Goal: Book appointment/travel/reservation

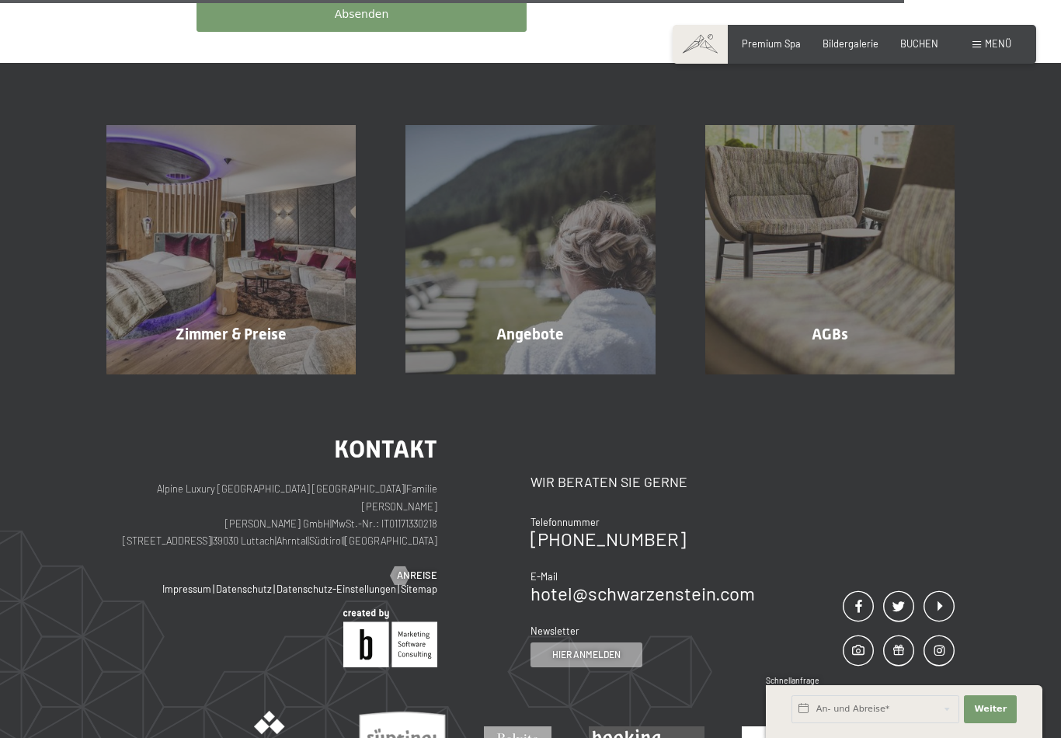
scroll to position [952, 0]
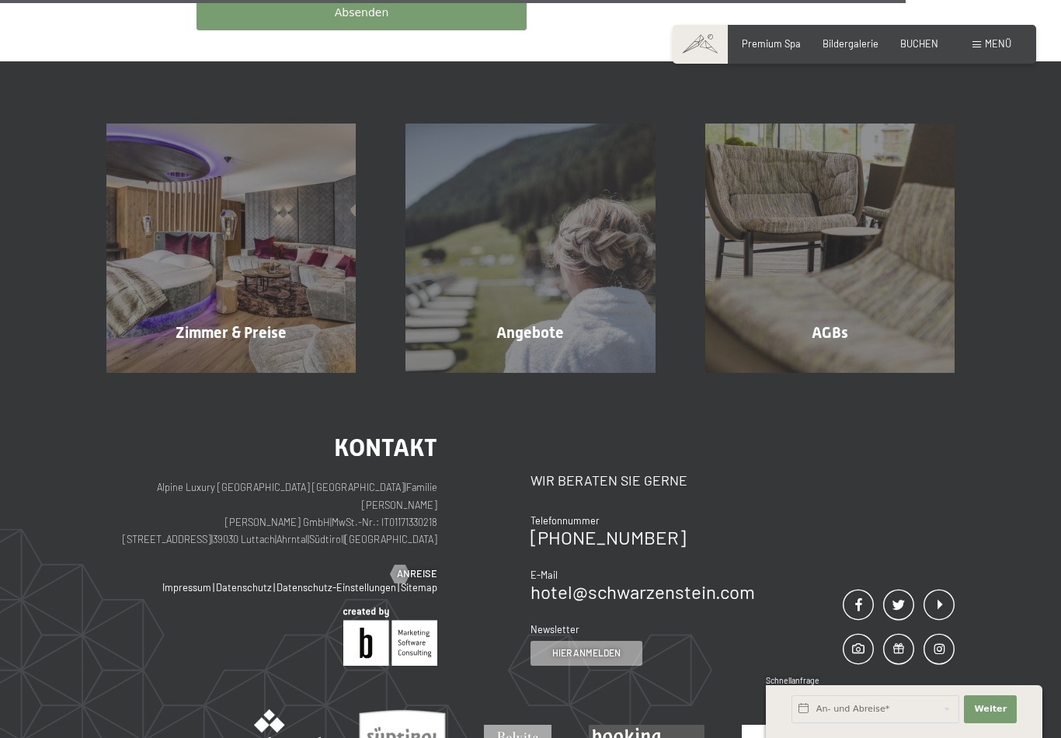
click at [540, 308] on div "Angebote Mehr erfahren" at bounding box center [530, 248] width 299 height 249
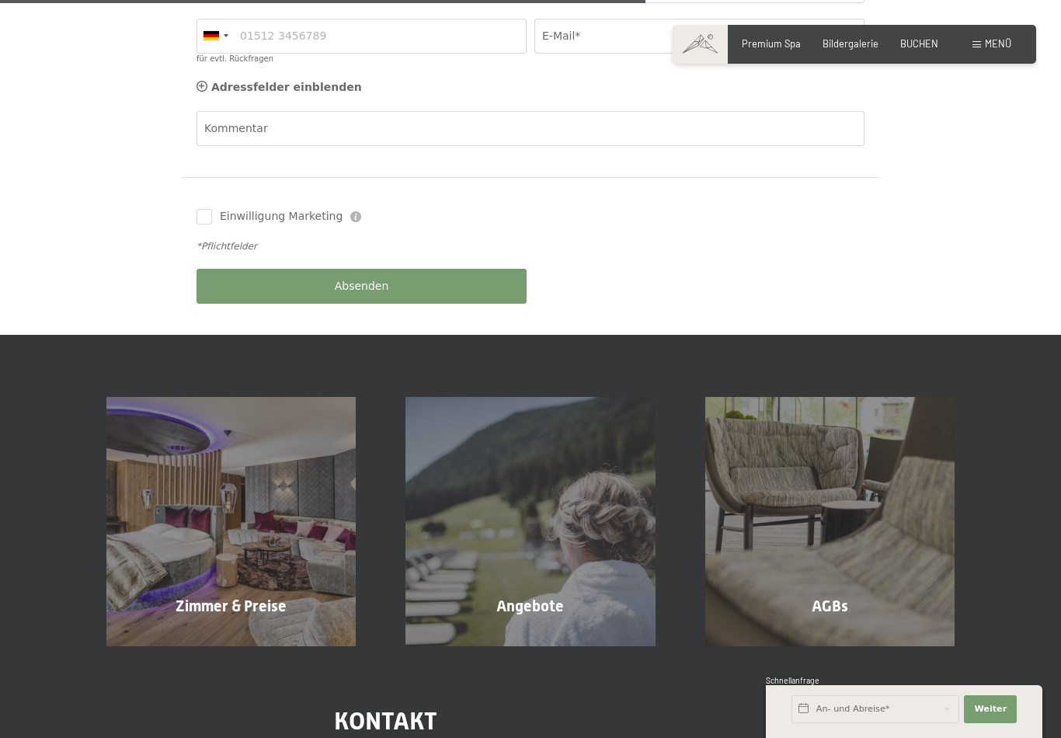
scroll to position [681, 0]
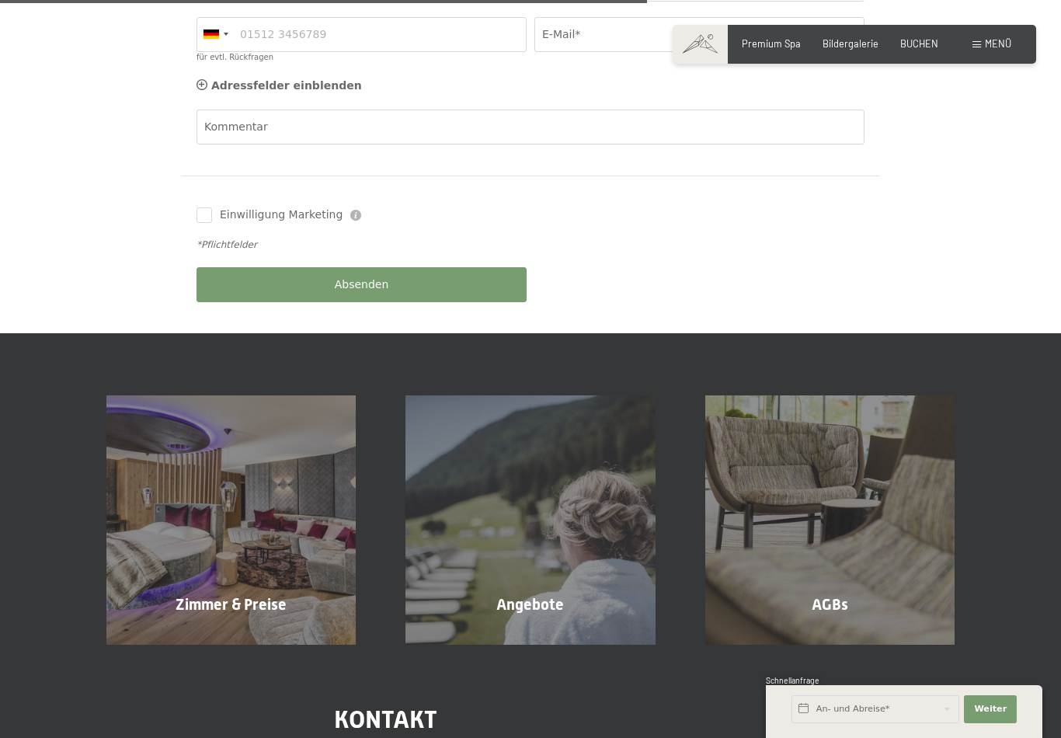
click at [260, 631] on span "Mehr erfahren" at bounding box center [234, 638] width 77 height 14
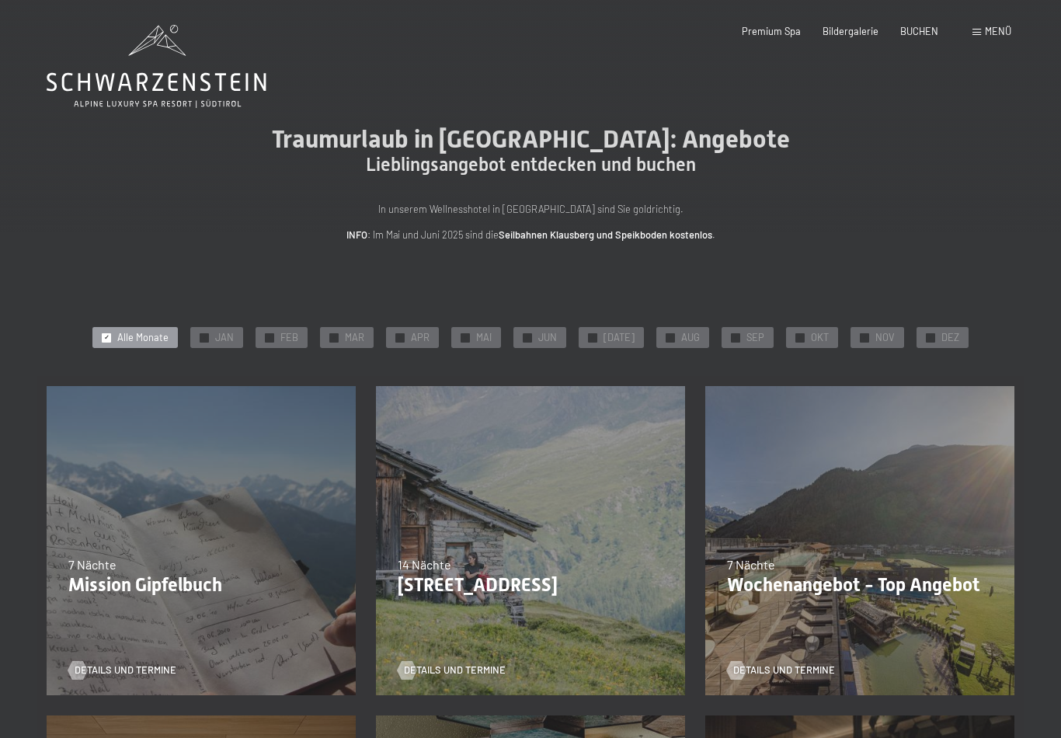
click at [883, 339] on span "NOV" at bounding box center [885, 338] width 19 height 14
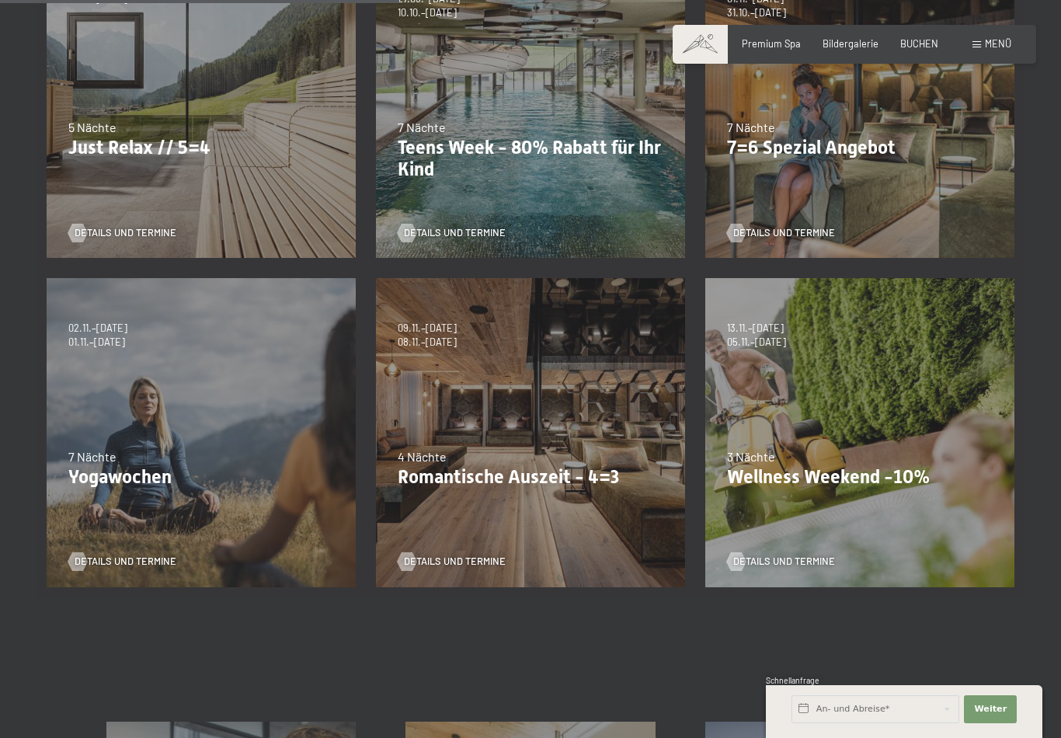
scroll to position [438, 0]
click at [159, 225] on span "Details und Termine" at bounding box center [126, 232] width 102 height 14
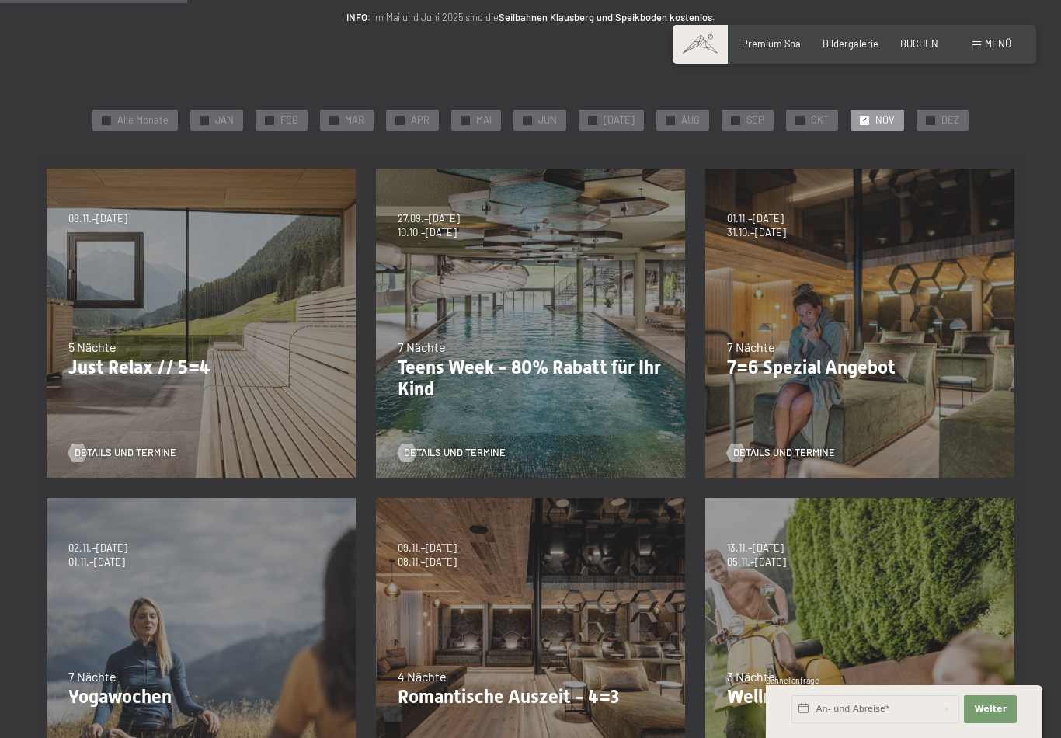
scroll to position [218, 0]
click at [944, 121] on span "DEZ" at bounding box center [951, 120] width 18 height 14
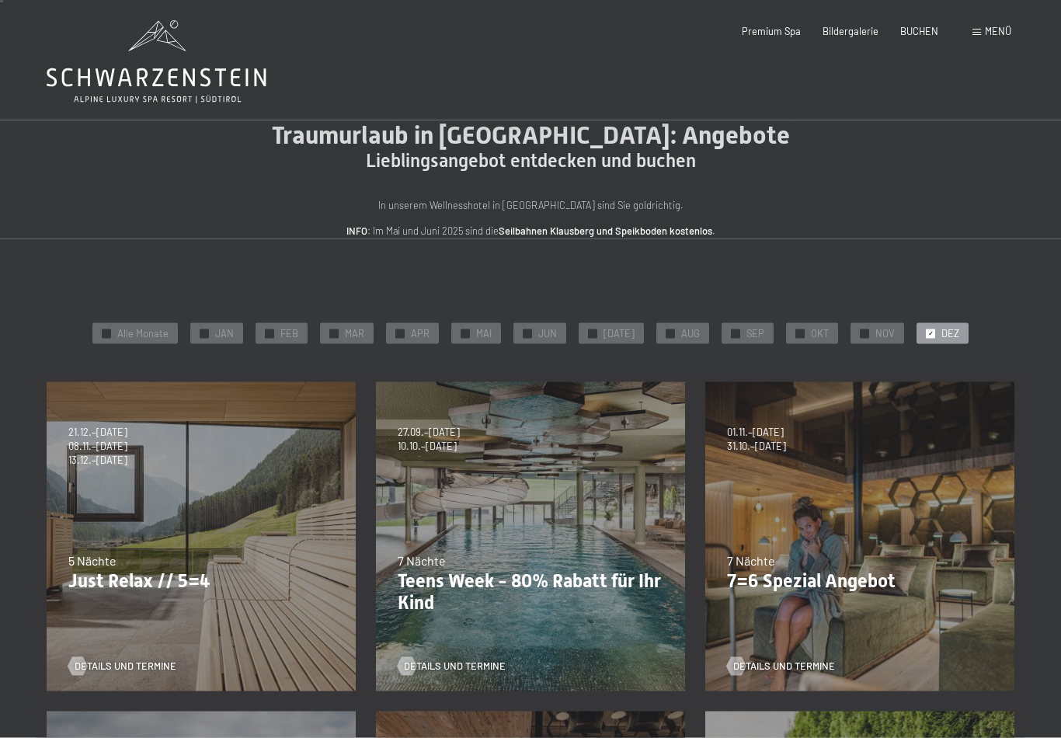
scroll to position [5, 0]
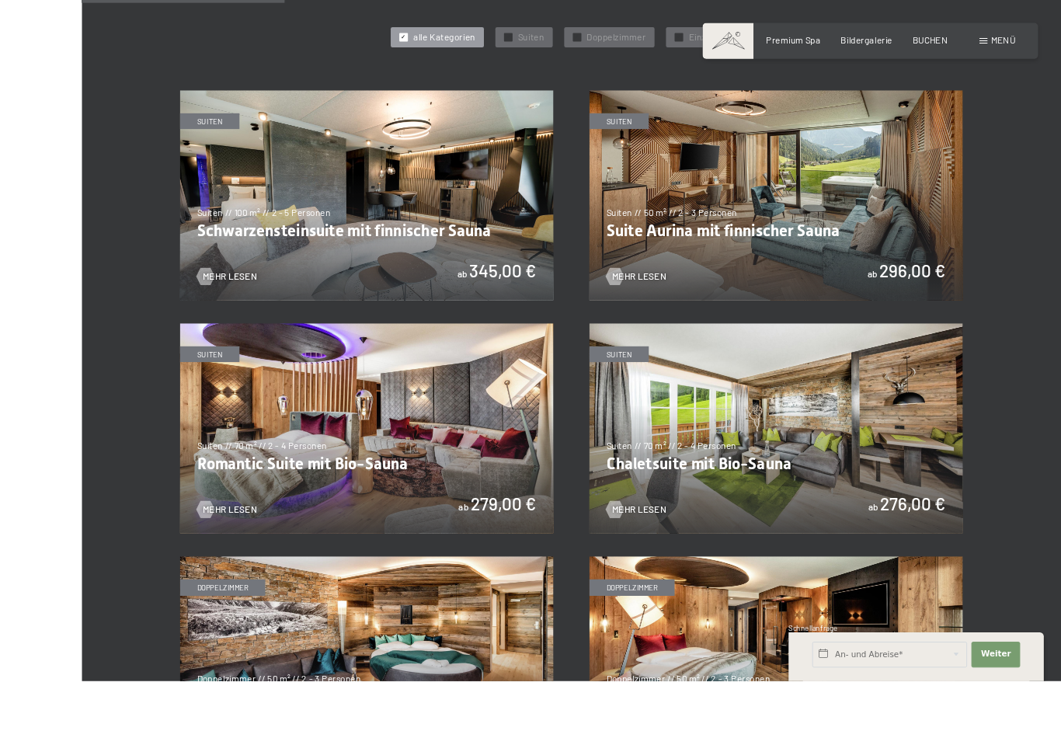
scroll to position [830, 0]
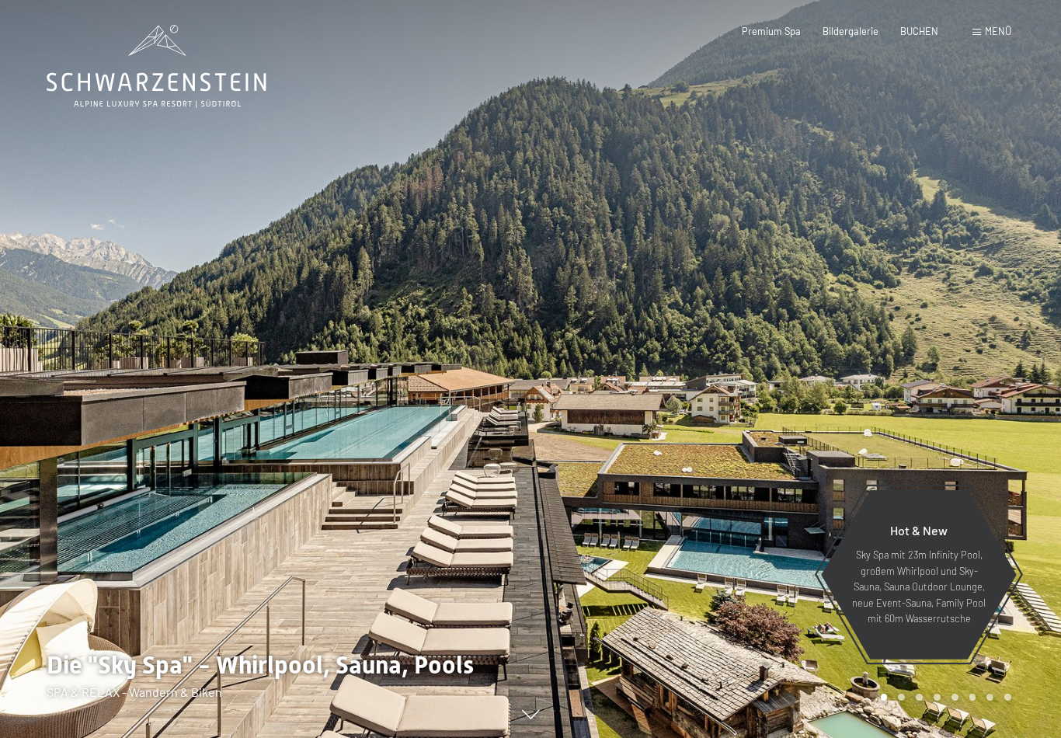
click at [926, 9] on header "Buchen Anfragen Premium Spa Bildergalerie BUCHEN Menü DE IT EN Gutschein Bilder…" at bounding box center [530, 12] width 1061 height 25
click at [922, 25] on span "BUCHEN" at bounding box center [919, 31] width 38 height 12
click at [962, 36] on div "Buchen Anfragen Premium Spa Bildergalerie BUCHEN Menü DE IT EN Gutschein Bilder…" at bounding box center [855, 32] width 314 height 14
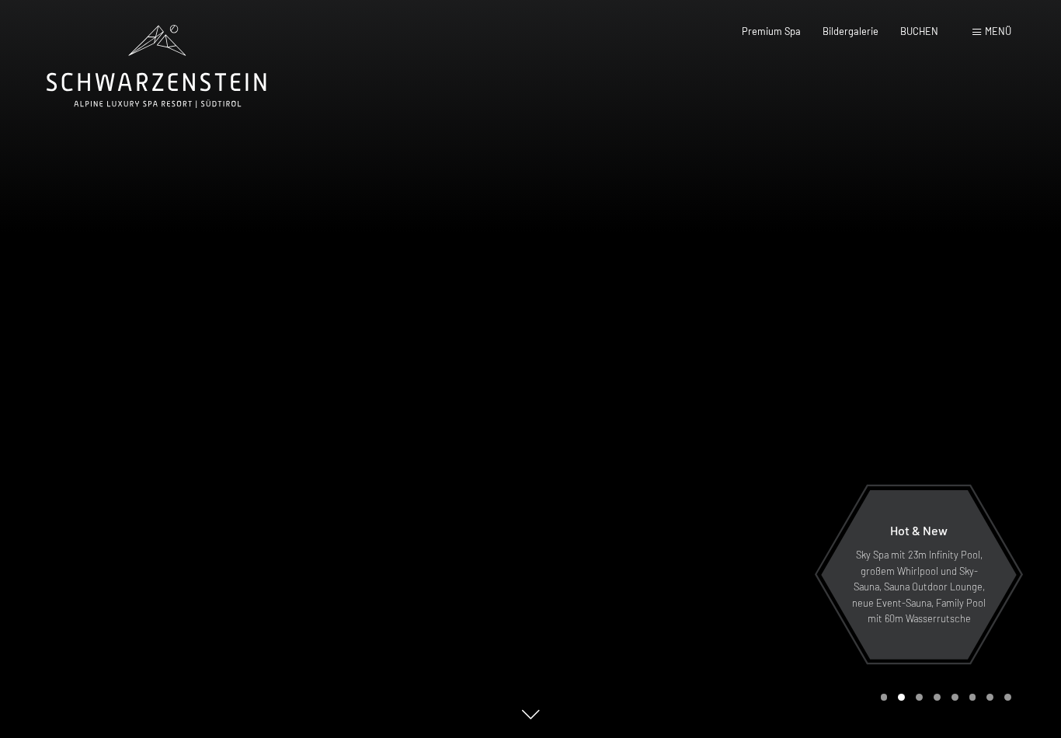
click at [984, 27] on div "Menü" at bounding box center [992, 32] width 39 height 14
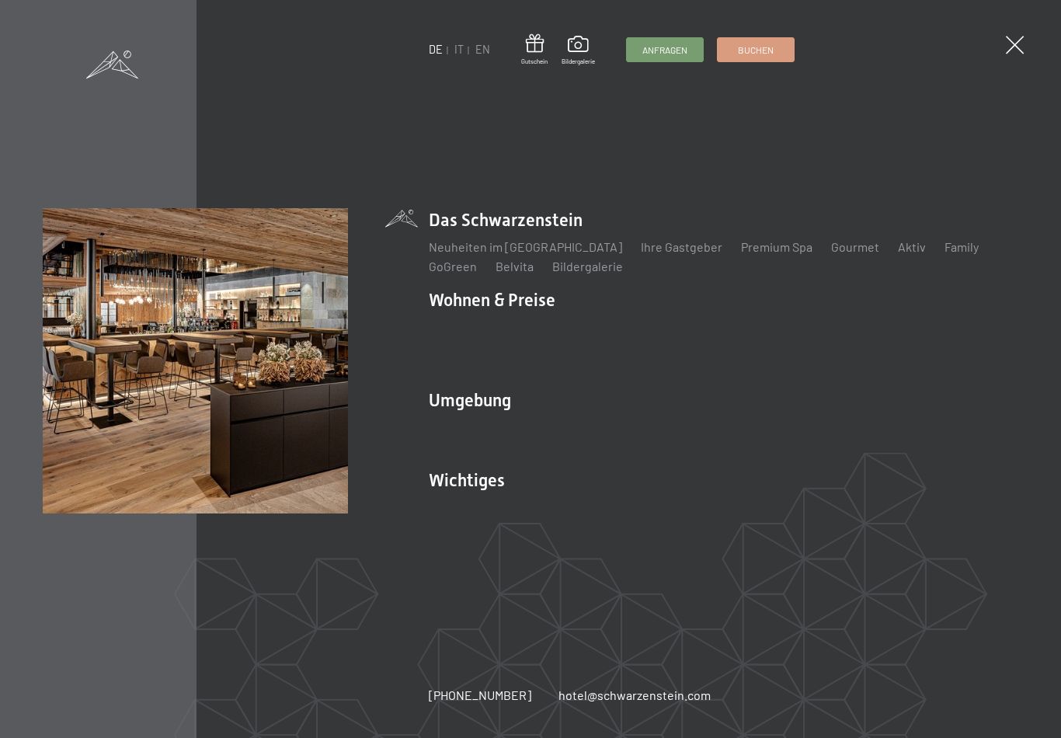
click at [988, 28] on span "Menü" at bounding box center [998, 31] width 26 height 12
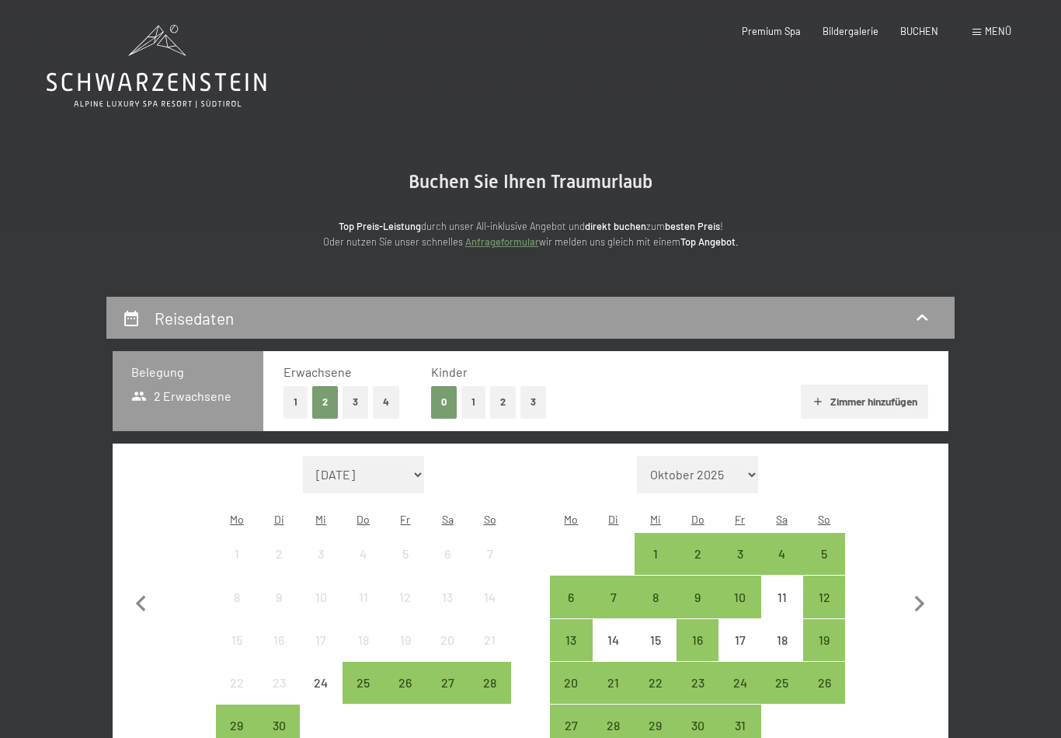
click at [980, 36] on div "Menü" at bounding box center [992, 32] width 39 height 14
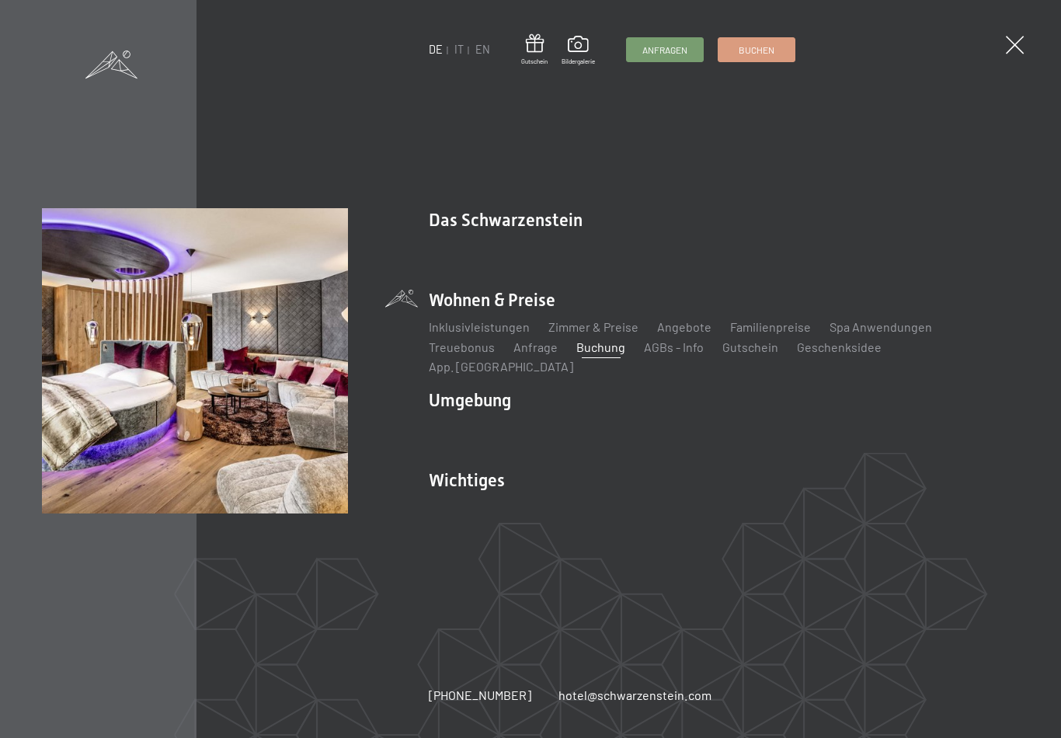
click at [604, 332] on link "Zimmer & Preise" at bounding box center [593, 326] width 90 height 15
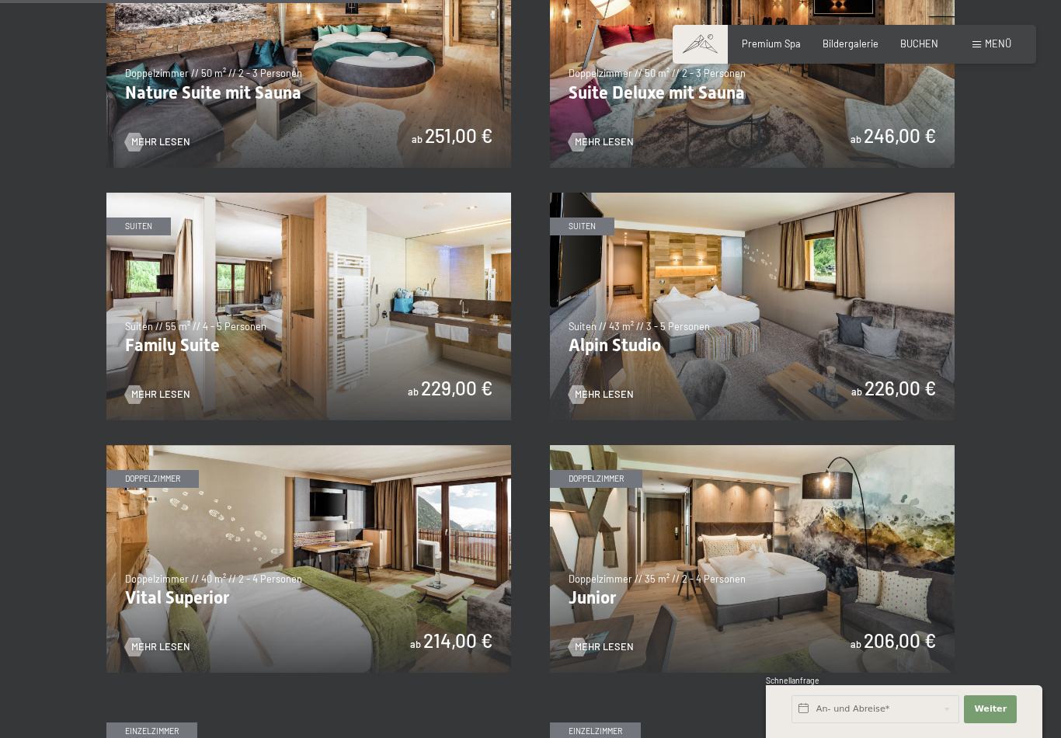
scroll to position [1398, 0]
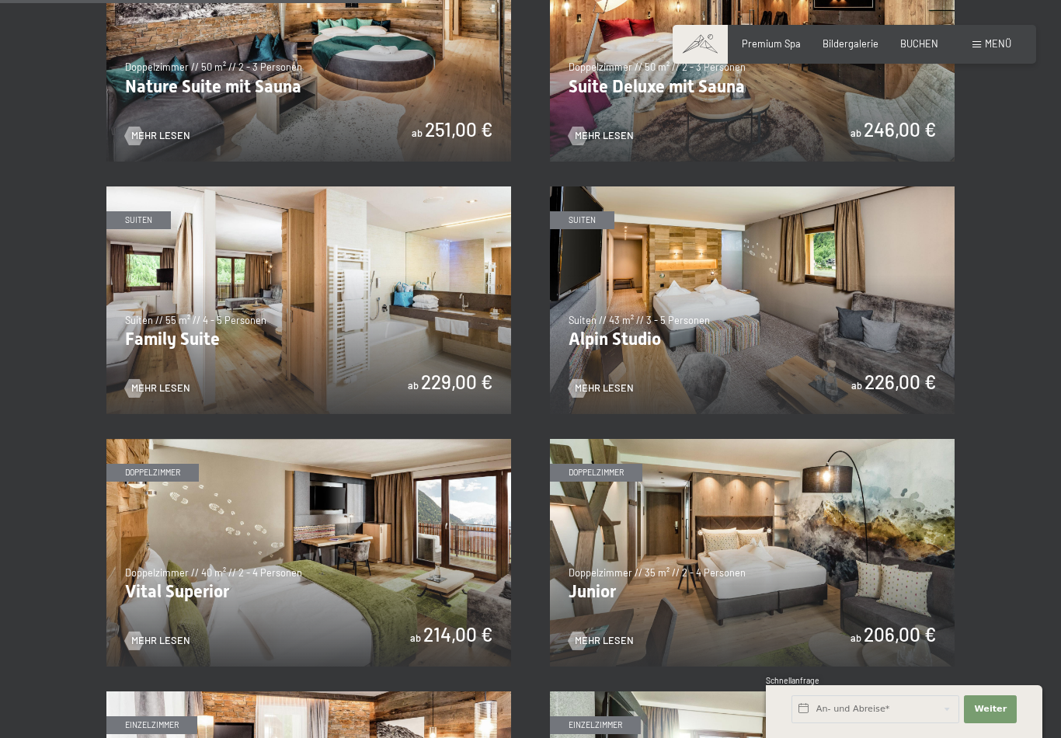
click at [707, 545] on img at bounding box center [752, 553] width 405 height 228
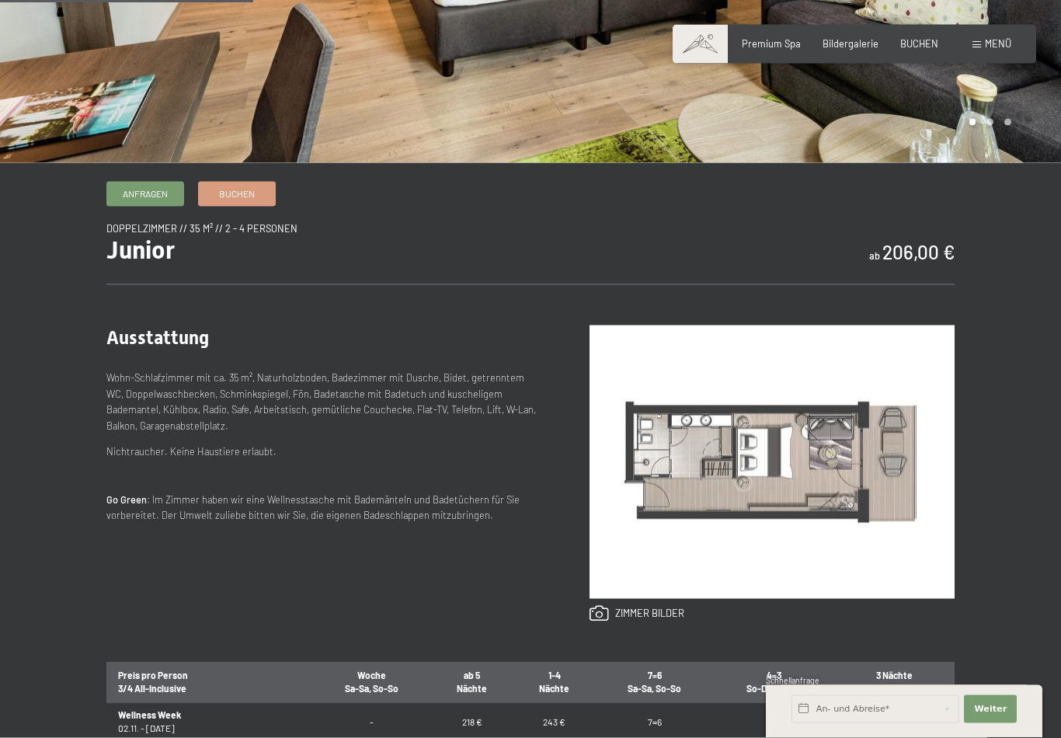
scroll to position [378, 0]
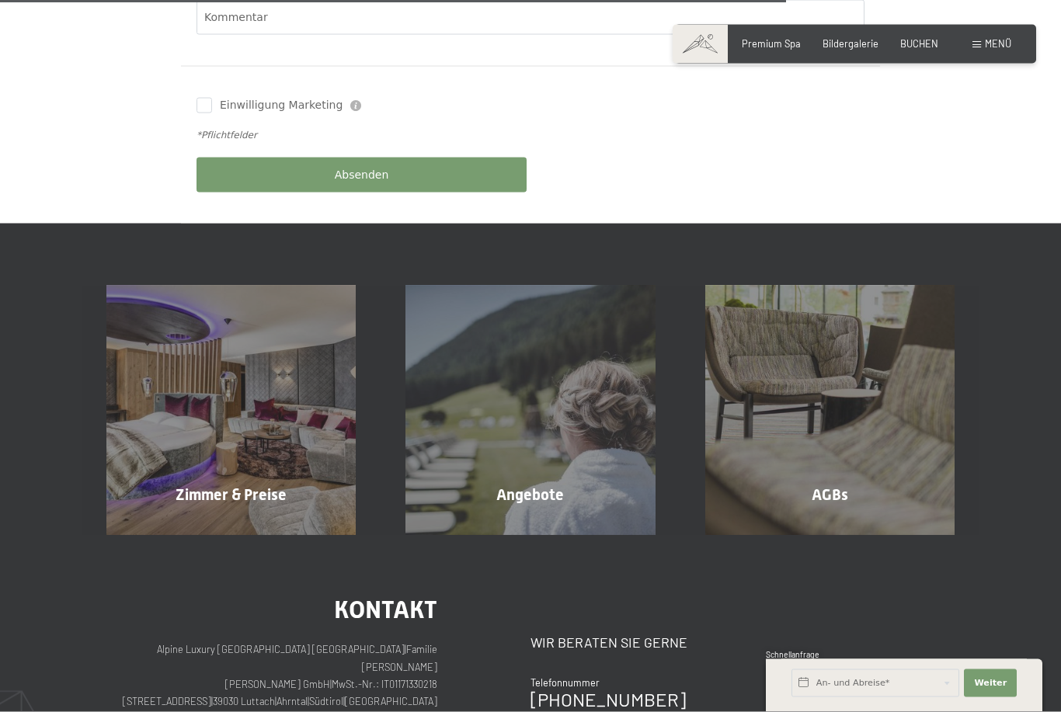
scroll to position [827, 0]
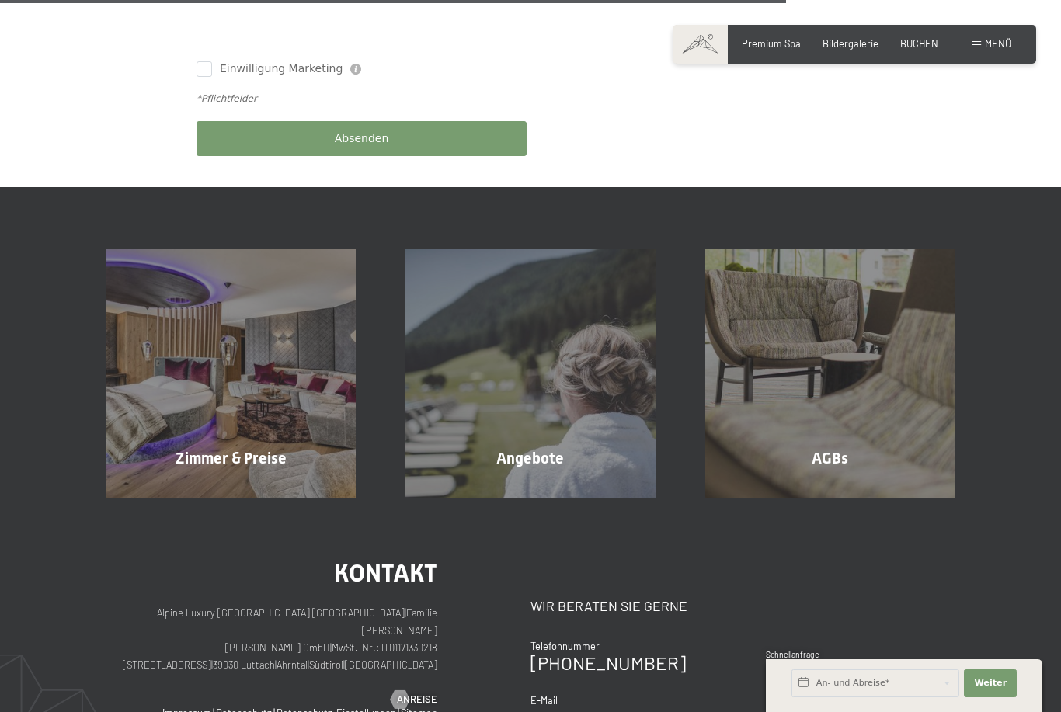
click at [561, 447] on div "Angebote" at bounding box center [530, 458] width 299 height 22
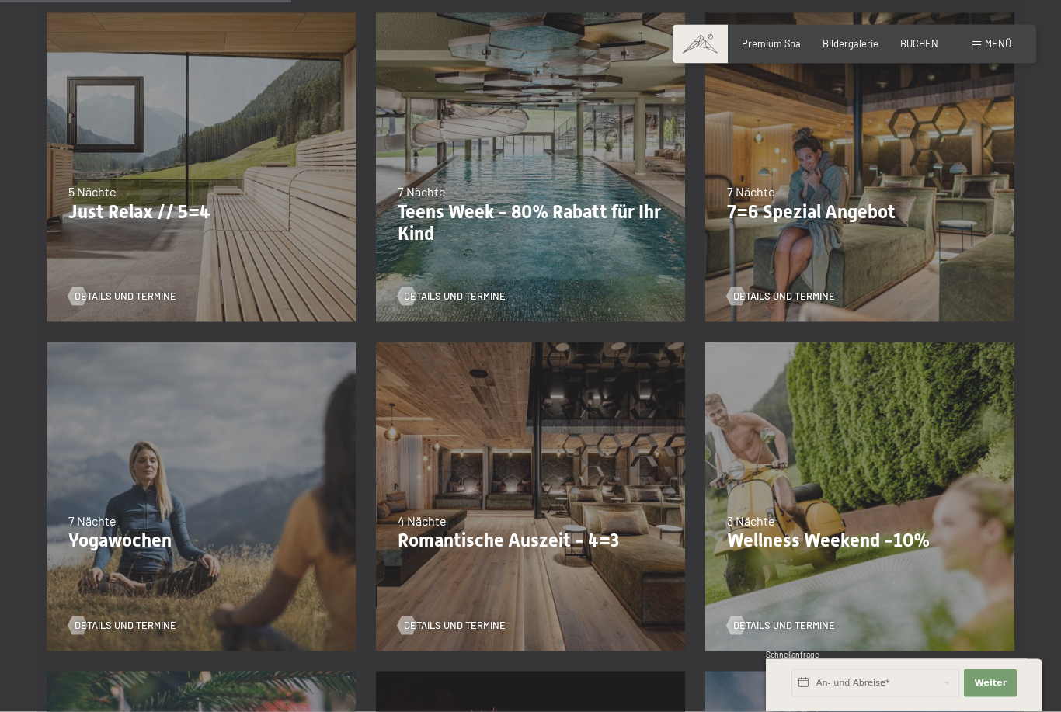
scroll to position [703, 0]
click at [593, 543] on p "Romantische Auszeit - 4=3" at bounding box center [531, 540] width 266 height 23
click at [562, 544] on p "Romantische Auszeit - 4=3" at bounding box center [531, 540] width 266 height 23
click at [480, 611] on div "Details und Termine" at bounding box center [526, 616] width 256 height 33
click at [473, 620] on span "Details und Termine" at bounding box center [455, 625] width 102 height 14
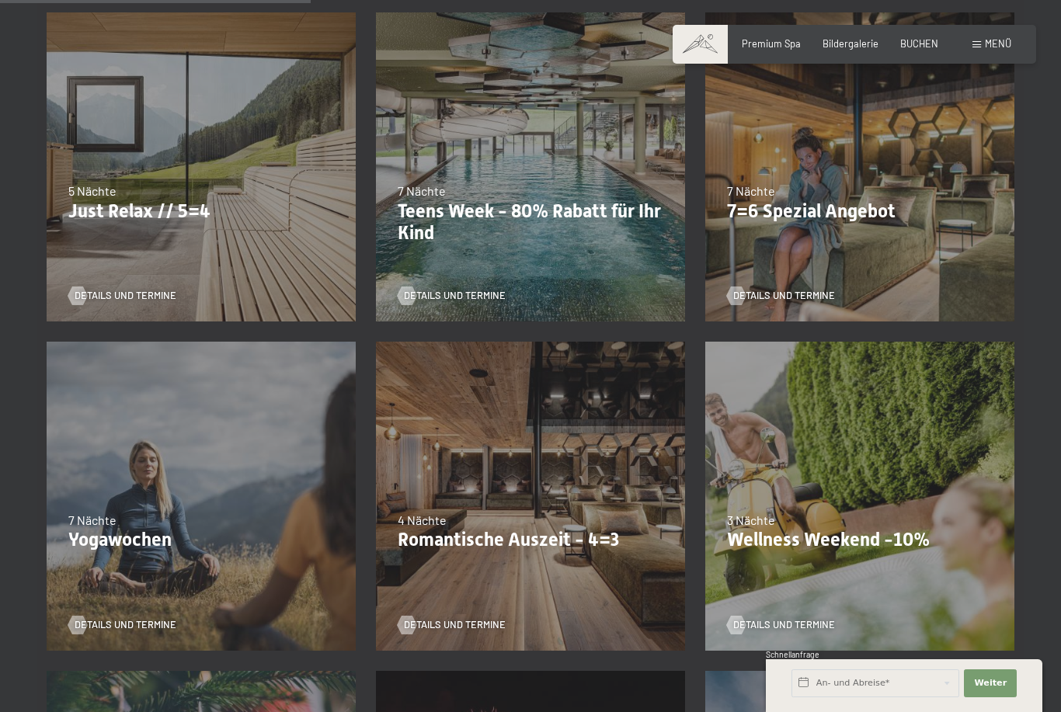
scroll to position [747, 0]
